Goal: Task Accomplishment & Management: Manage account settings

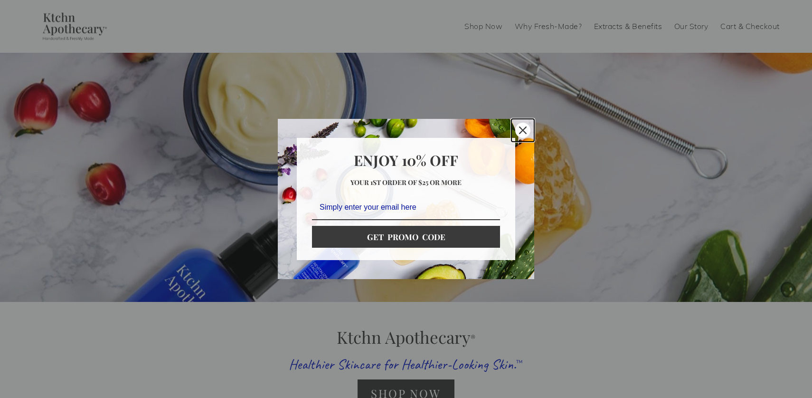
click at [525, 129] on icon "close icon" at bounding box center [523, 130] width 8 height 8
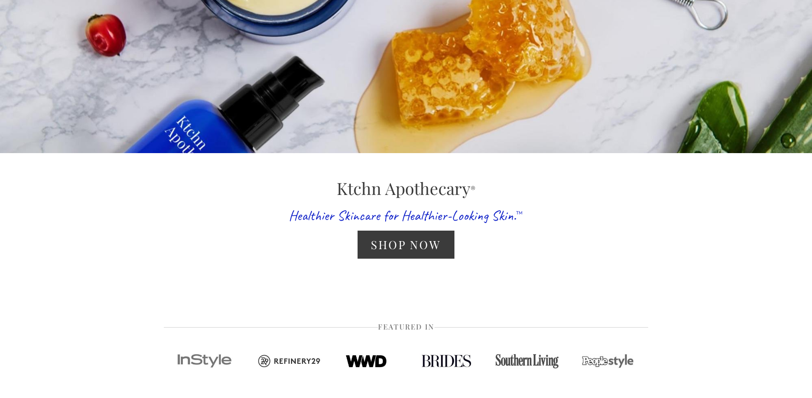
scroll to position [152, 0]
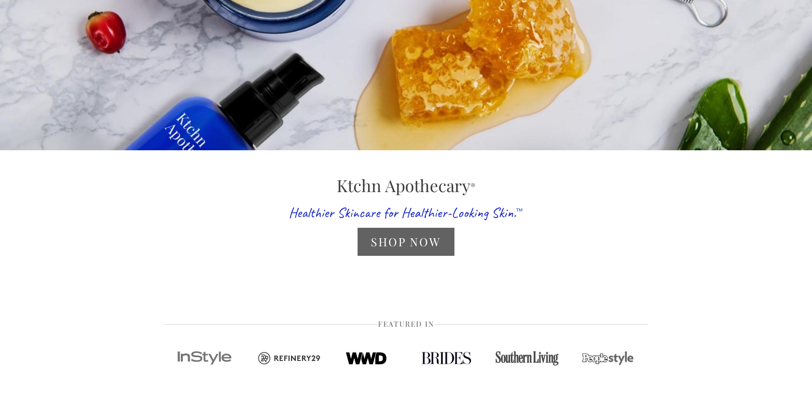
click at [409, 243] on link "Shop Now" at bounding box center [406, 242] width 96 height 28
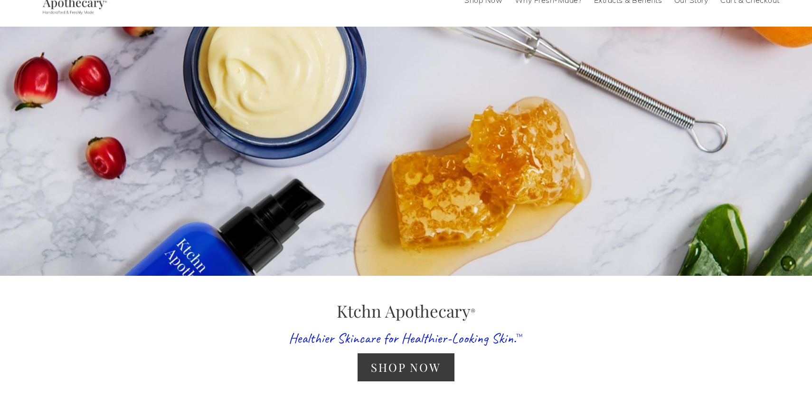
scroll to position [0, 0]
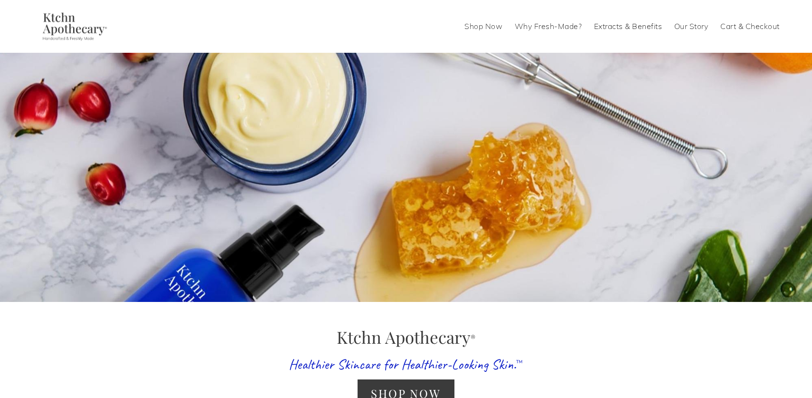
click at [744, 27] on link "Cart & Checkout" at bounding box center [750, 26] width 59 height 15
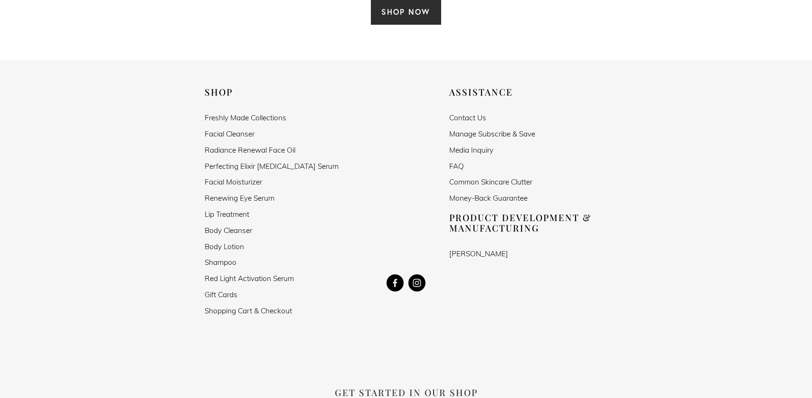
scroll to position [2751, 0]
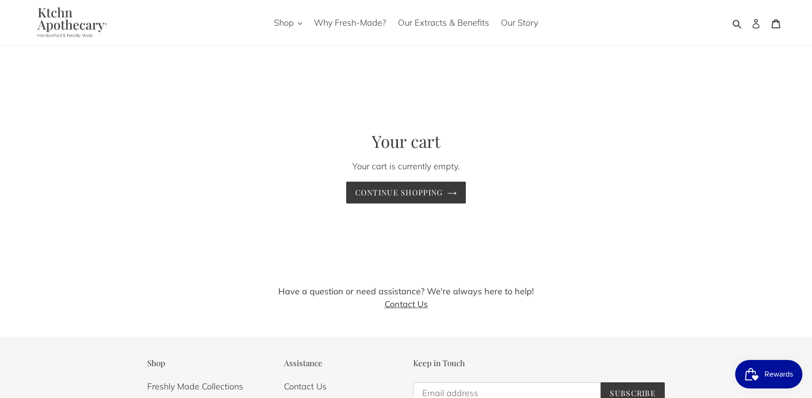
click at [758, 23] on icon at bounding box center [756, 24] width 7 height 10
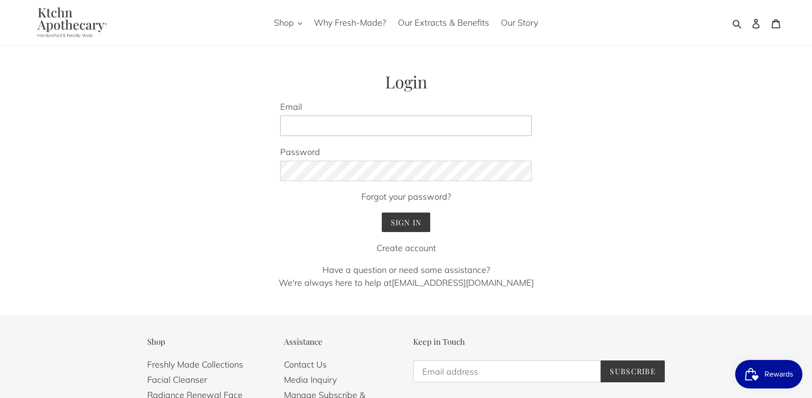
click at [401, 128] on input "Email" at bounding box center [406, 125] width 252 height 21
click at [395, 222] on input "Sign In" at bounding box center [406, 221] width 49 height 19
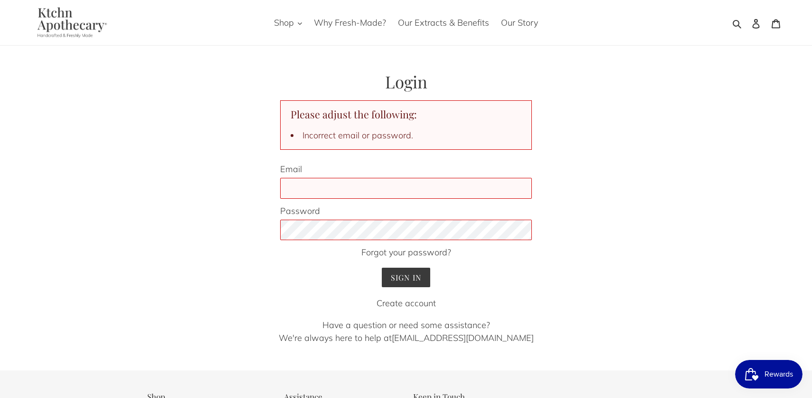
click at [303, 192] on input "Email" at bounding box center [406, 188] width 252 height 21
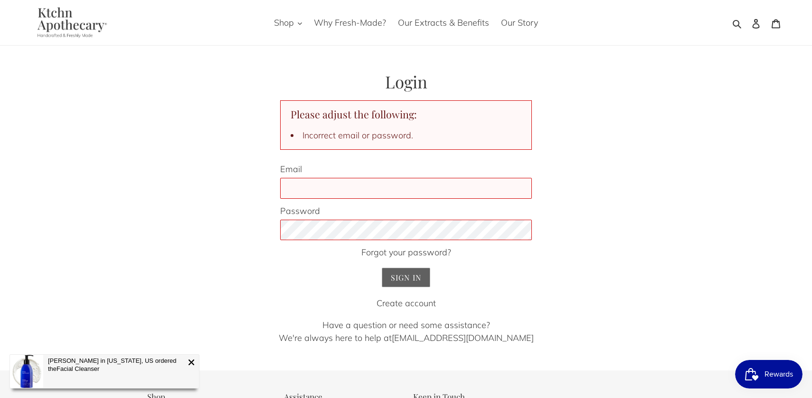
click at [409, 275] on input "Sign In" at bounding box center [406, 276] width 49 height 19
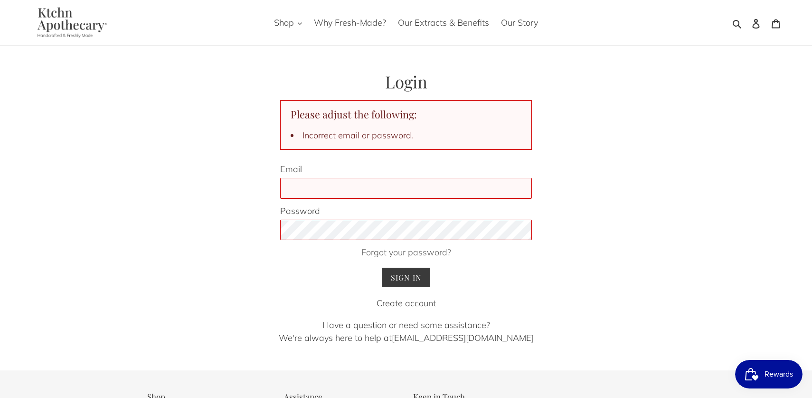
click at [402, 252] on link "Forgot your password?" at bounding box center [407, 252] width 90 height 11
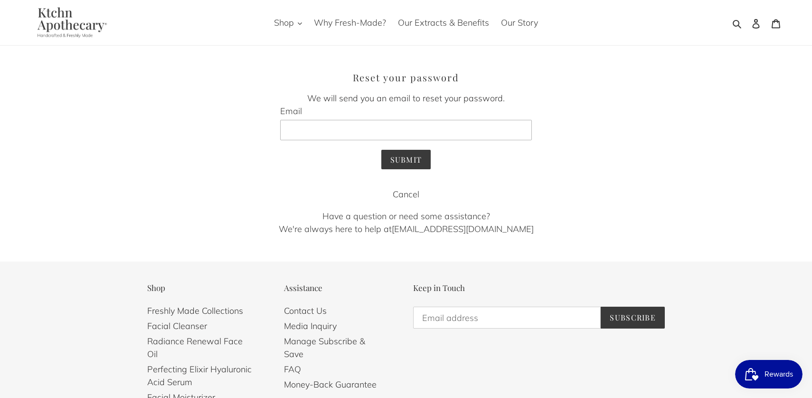
click at [321, 128] on input "Email" at bounding box center [406, 130] width 252 height 21
click at [414, 163] on input "Submit" at bounding box center [407, 159] width 50 height 19
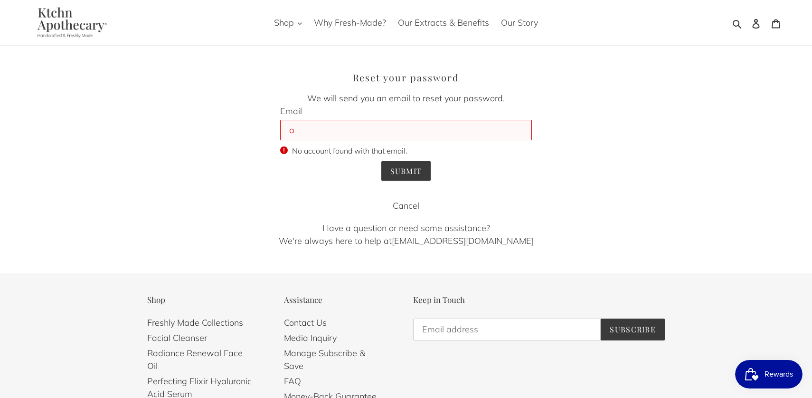
type input "alice@luckiemoose.com"
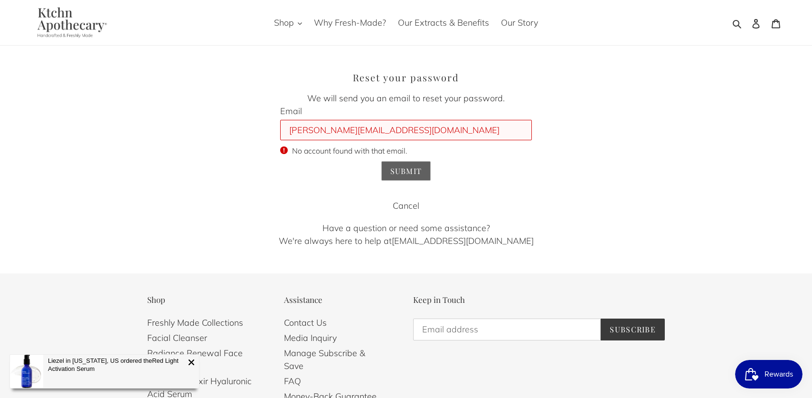
click at [409, 171] on input "Submit" at bounding box center [407, 170] width 50 height 19
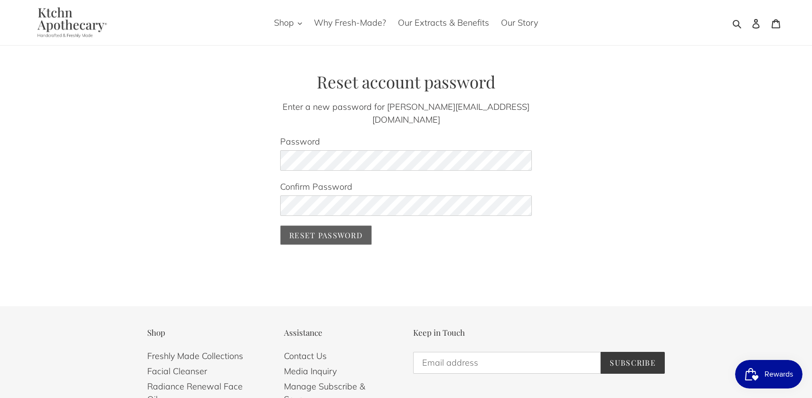
click at [318, 225] on input "Reset Password" at bounding box center [326, 234] width 92 height 19
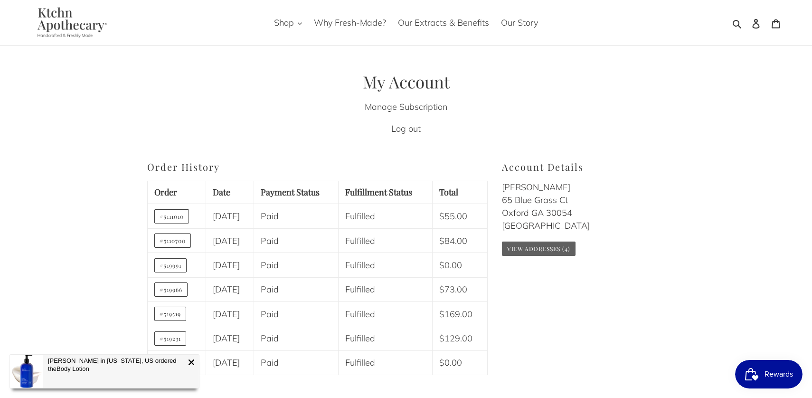
click at [519, 250] on link "View Addresses (4)" at bounding box center [539, 248] width 74 height 14
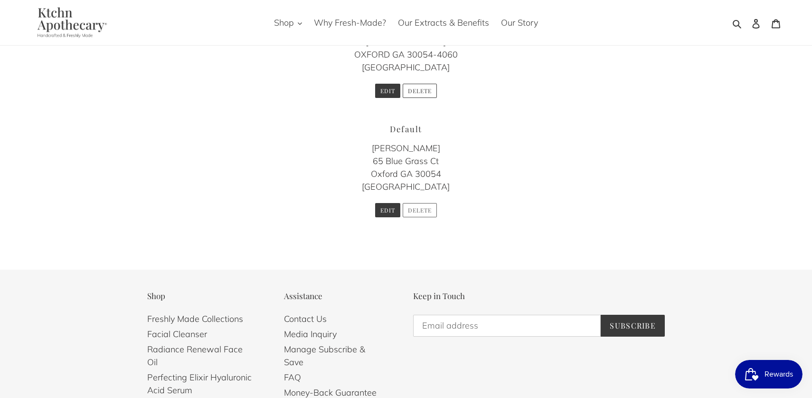
scroll to position [351, 0]
click at [425, 208] on button "Delete" at bounding box center [420, 209] width 34 height 14
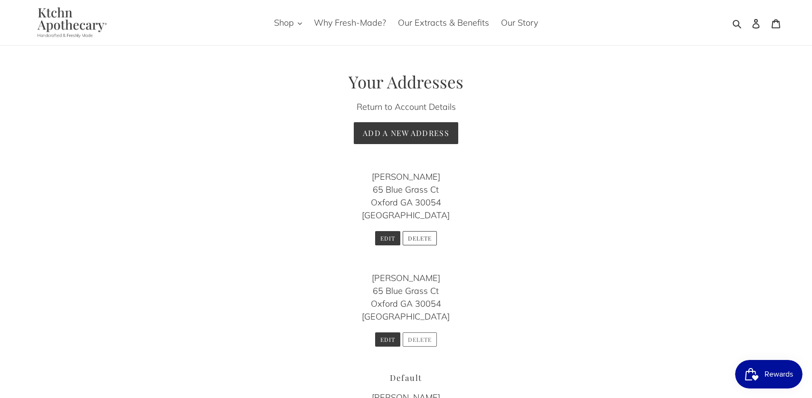
click at [425, 339] on button "Delete" at bounding box center [420, 339] width 34 height 14
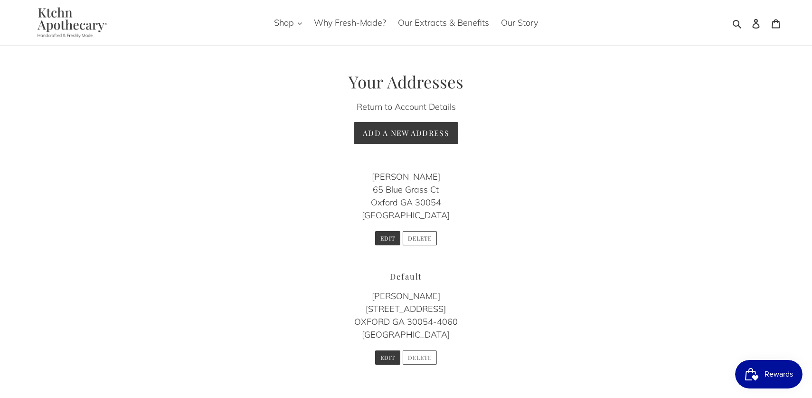
click at [419, 358] on button "Delete" at bounding box center [420, 357] width 34 height 14
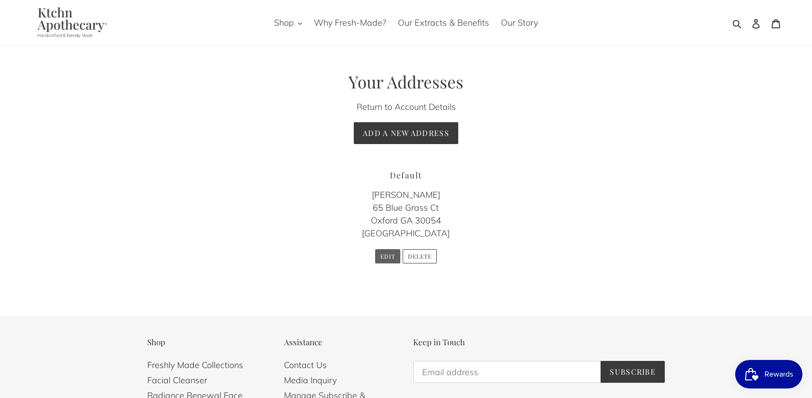
click at [389, 254] on button "Edit" at bounding box center [387, 256] width 25 height 14
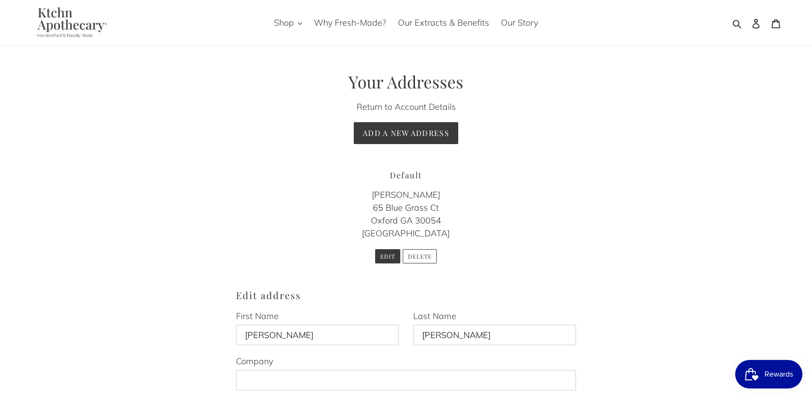
click at [439, 203] on p "Alice Taylor 65 Blue Grass Ct Oxford GA 30054 United States" at bounding box center [406, 213] width 341 height 51
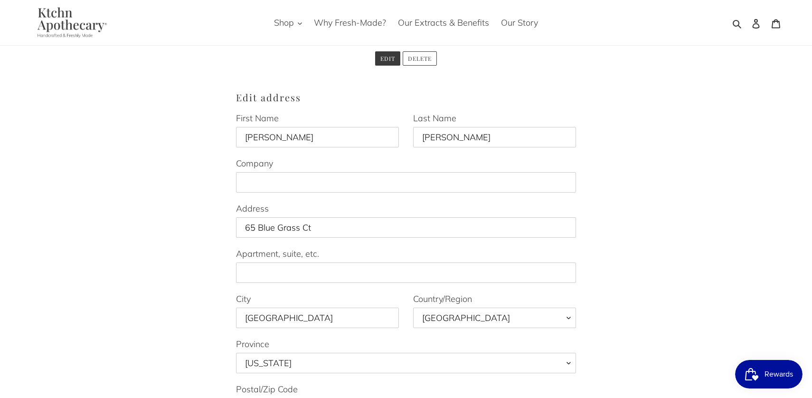
scroll to position [202, 0]
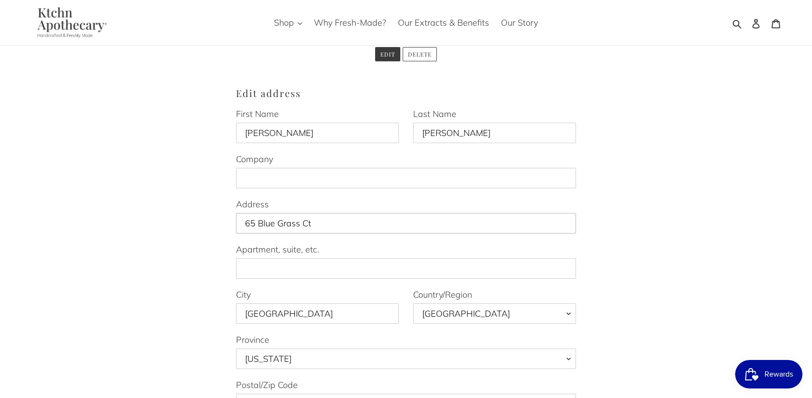
click at [322, 223] on input "65 Blue Grass Ct" at bounding box center [406, 223] width 341 height 21
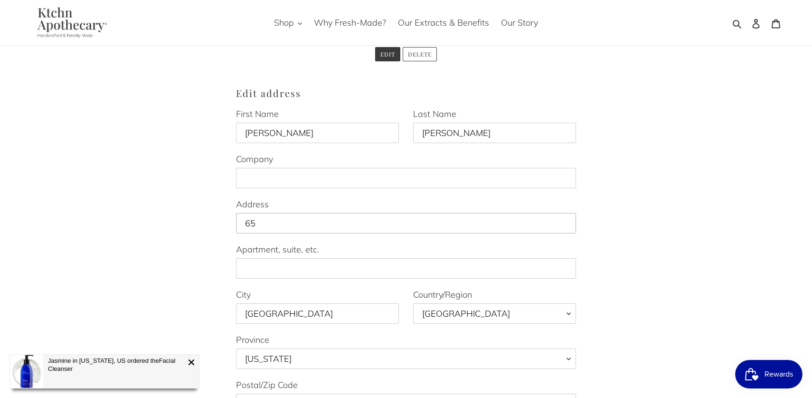
type input "6"
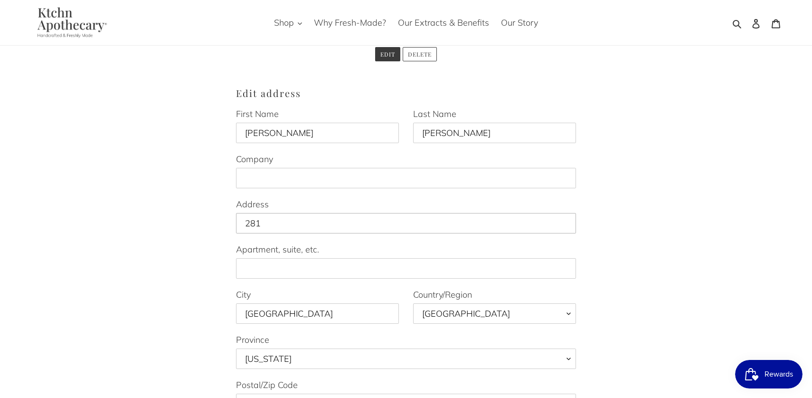
type input "[STREET_ADDRESS][PERSON_NAME]"
type input "Suite D-290"
type input "19122271023"
click at [284, 316] on input "Oxford" at bounding box center [317, 313] width 163 height 21
type input "O"
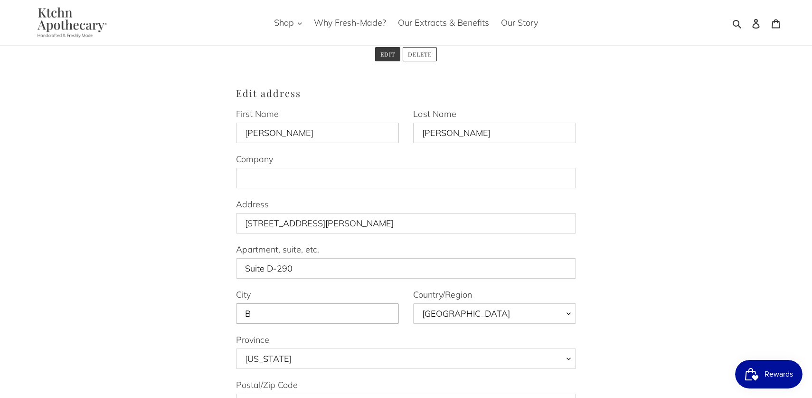
type input "Blairsville"
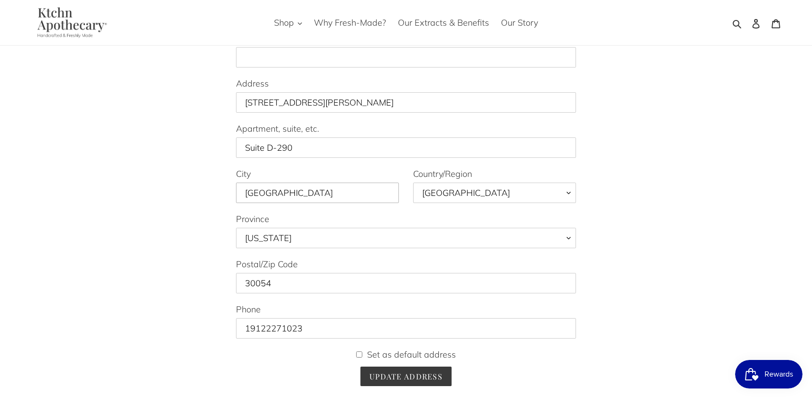
scroll to position [325, 0]
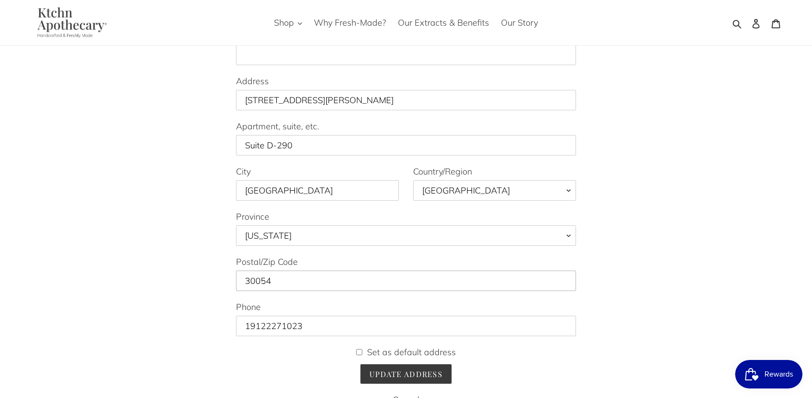
click at [280, 284] on input "30054" at bounding box center [406, 280] width 341 height 21
type input "30512"
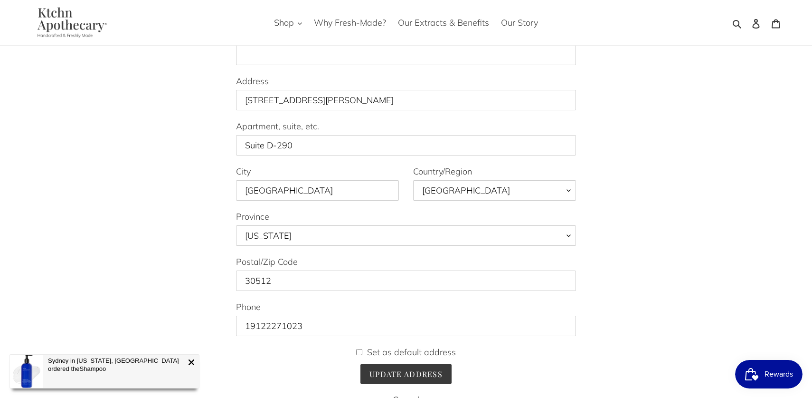
click at [361, 352] on input "Set as default address" at bounding box center [359, 352] width 6 height 6
checkbox input "true"
click at [394, 371] on input "Update Address" at bounding box center [406, 373] width 91 height 19
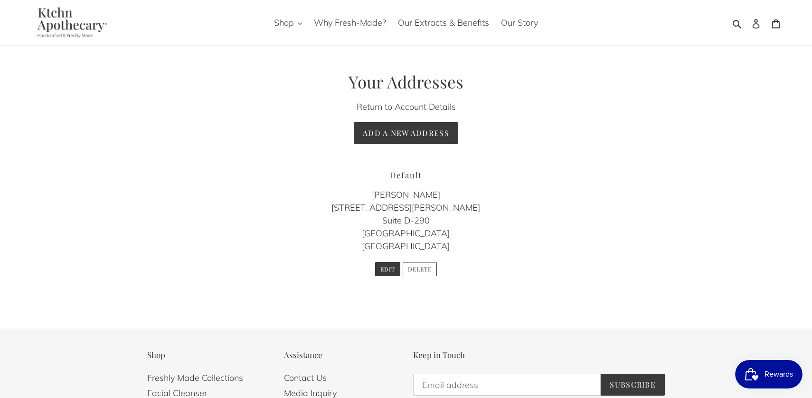
click at [757, 22] on icon at bounding box center [757, 24] width 10 height 10
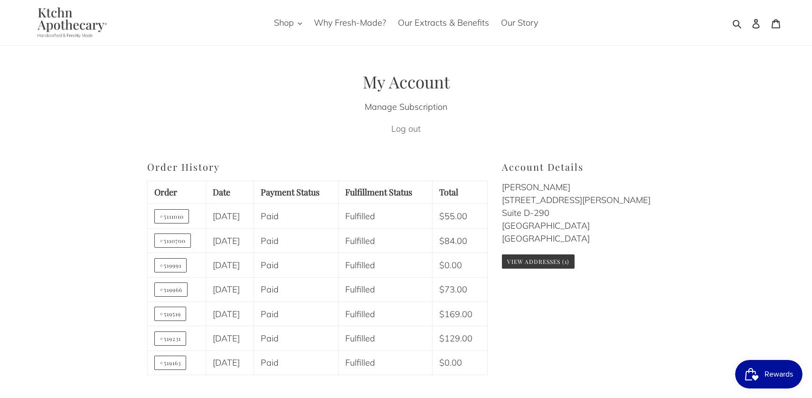
click at [405, 130] on link "Log out" at bounding box center [405, 128] width 29 height 11
